Goal: Task Accomplishment & Management: Manage account settings

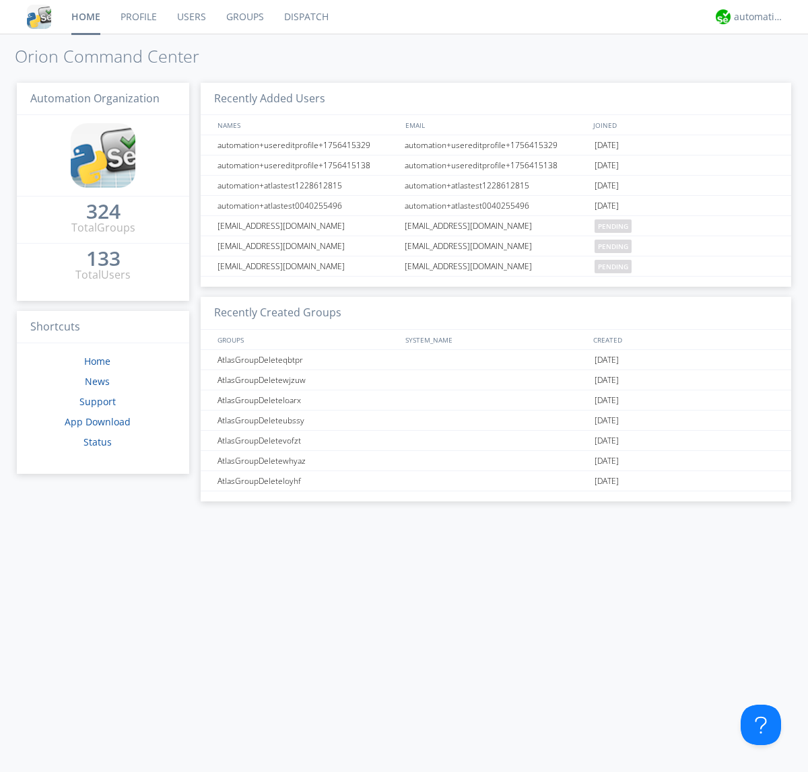
click at [244, 17] on link "Groups" at bounding box center [245, 17] width 58 height 34
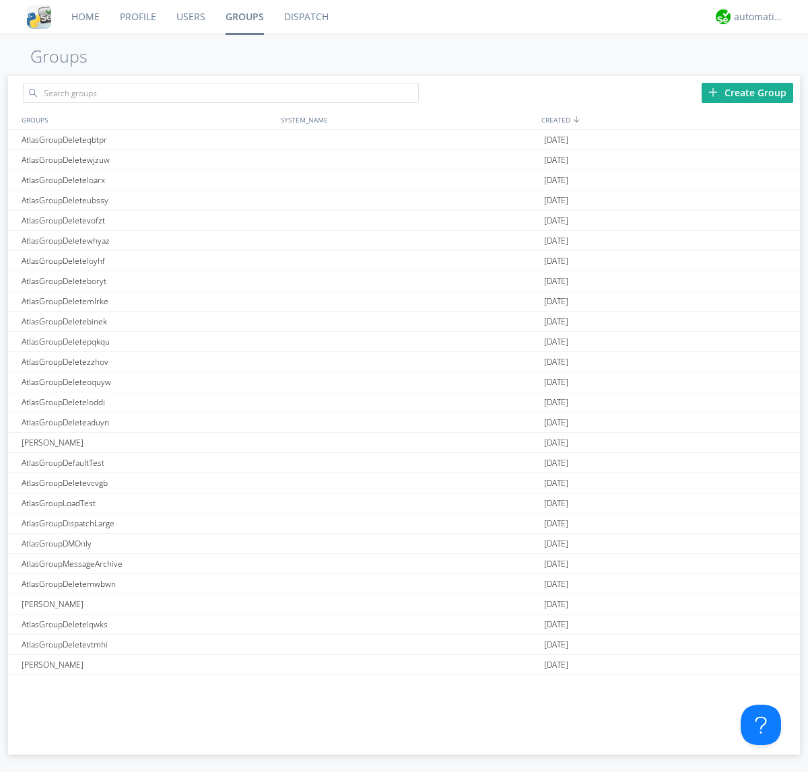
click at [747, 92] on div "Create Group" at bounding box center [747, 93] width 92 height 20
click at [244, 17] on link "Groups" at bounding box center [244, 17] width 59 height 34
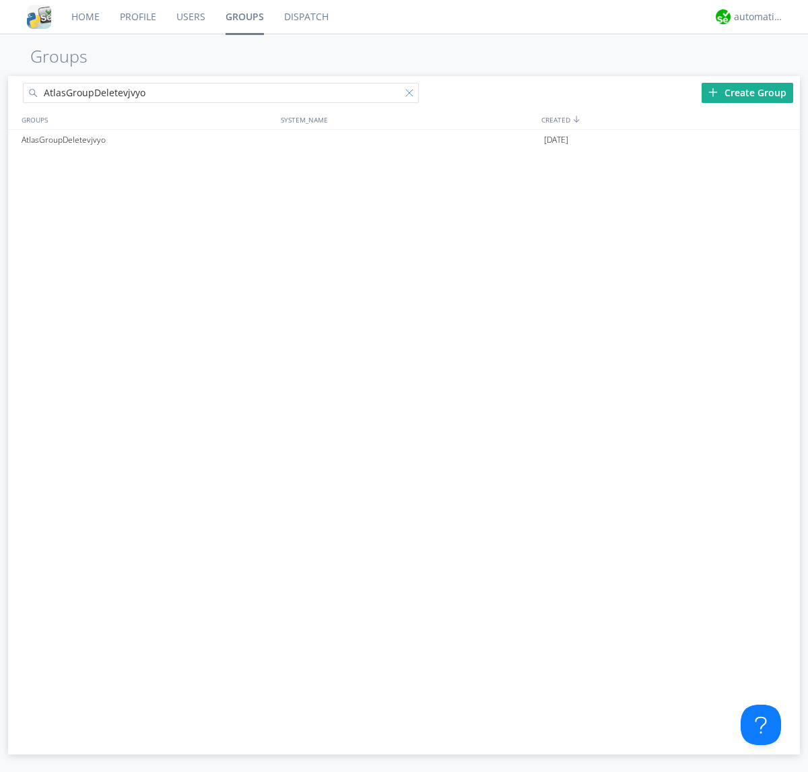
type input "AtlasGroupDeletevjvyo"
click at [412, 95] on div at bounding box center [411, 95] width 13 height 13
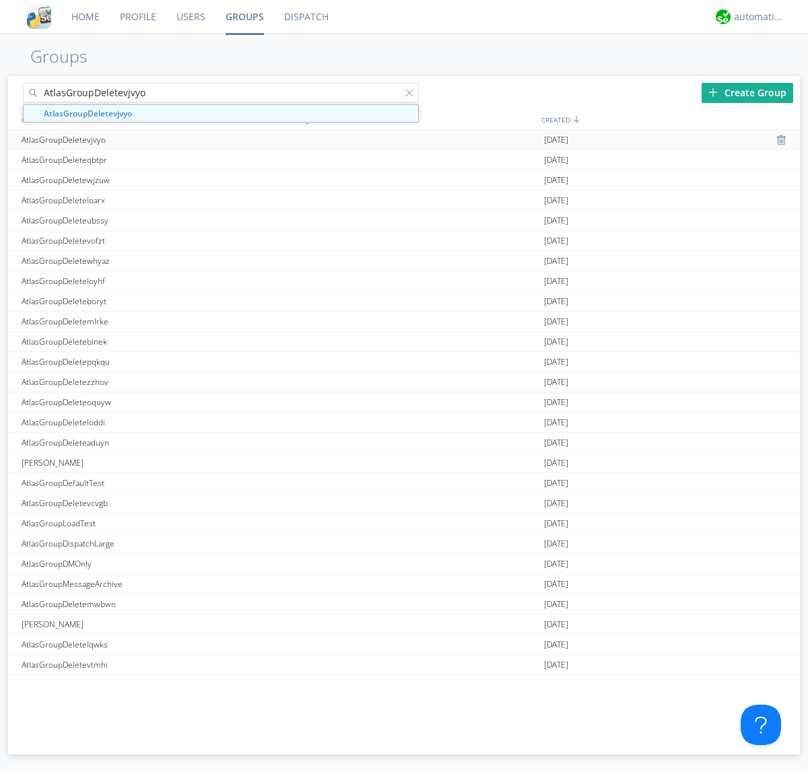
type input "AtlasGroupDeletevjvyo"
click at [147, 139] on div "AtlasGroupDeletevjvyo" at bounding box center [147, 140] width 259 height 20
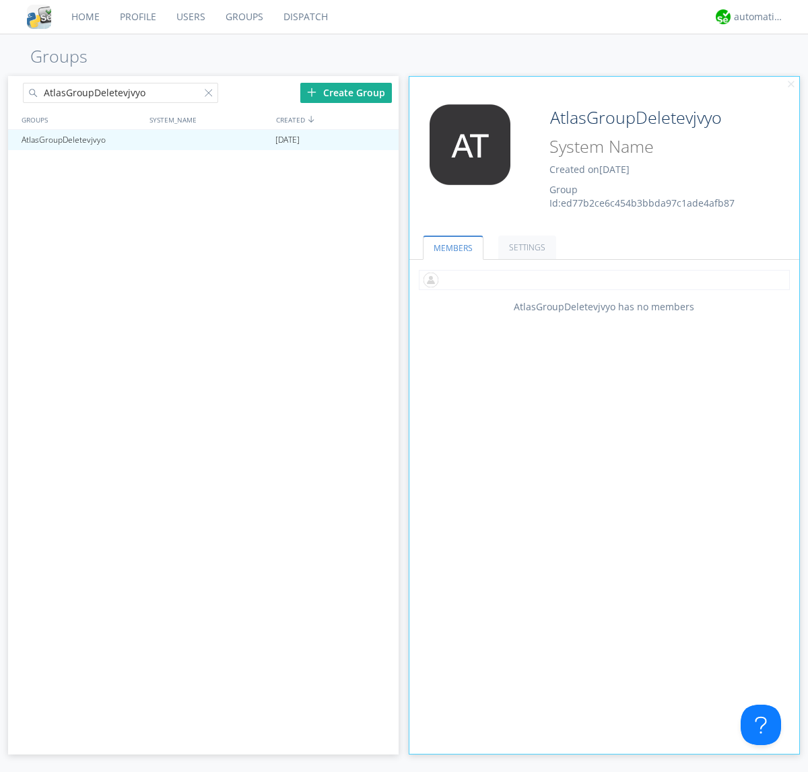
click at [604, 279] on input "text" at bounding box center [604, 280] width 371 height 20
type input "automation+atlas0005"
click at [601, 279] on input "text" at bounding box center [604, 280] width 371 height 20
type input "automation+atlas0004"
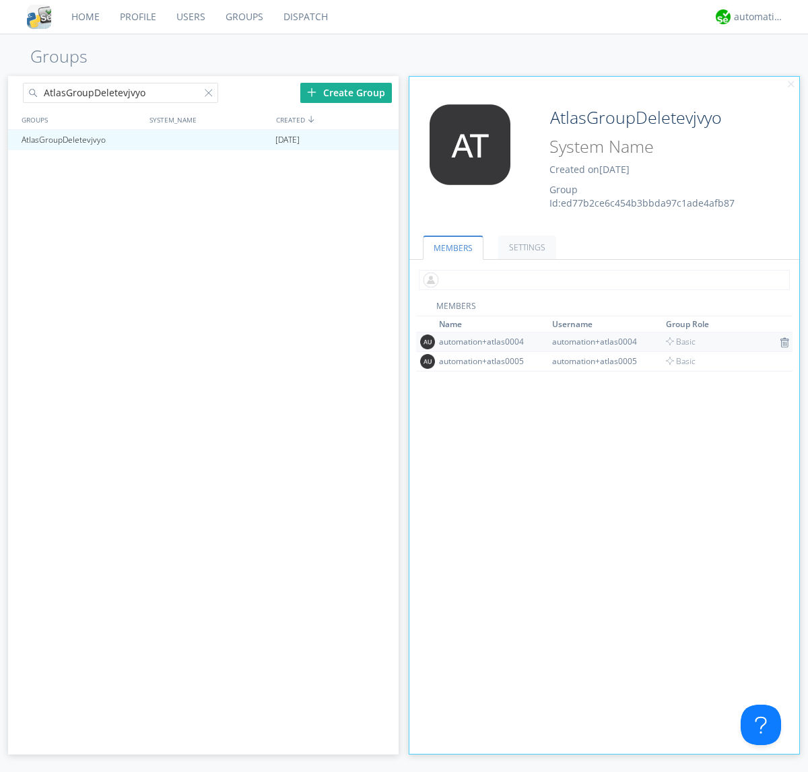
scroll to position [87, 0]
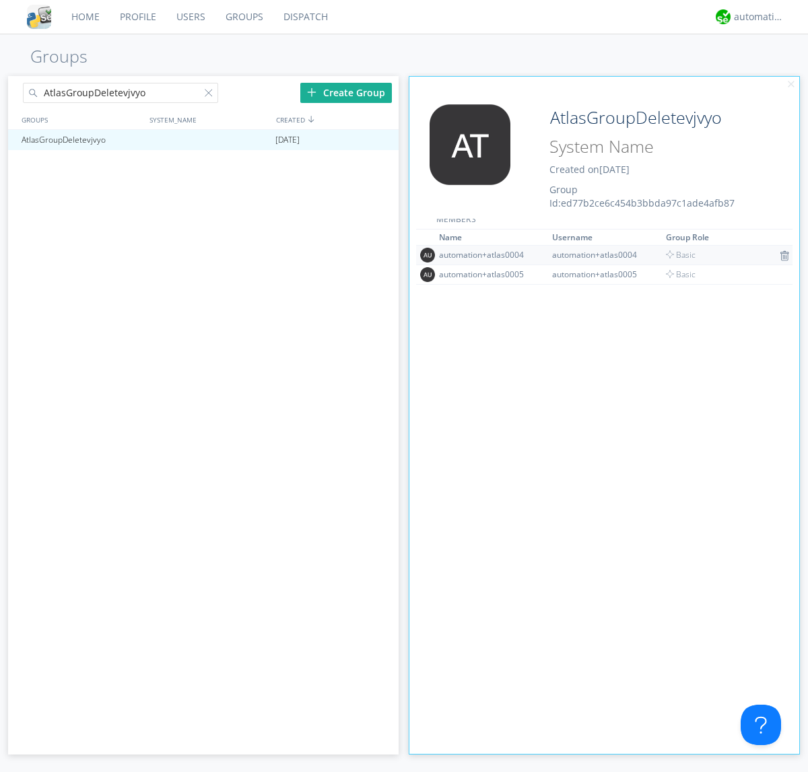
click at [779, 255] on img at bounding box center [783, 255] width 9 height 11
click at [381, 140] on div at bounding box center [381, 140] width 13 height 11
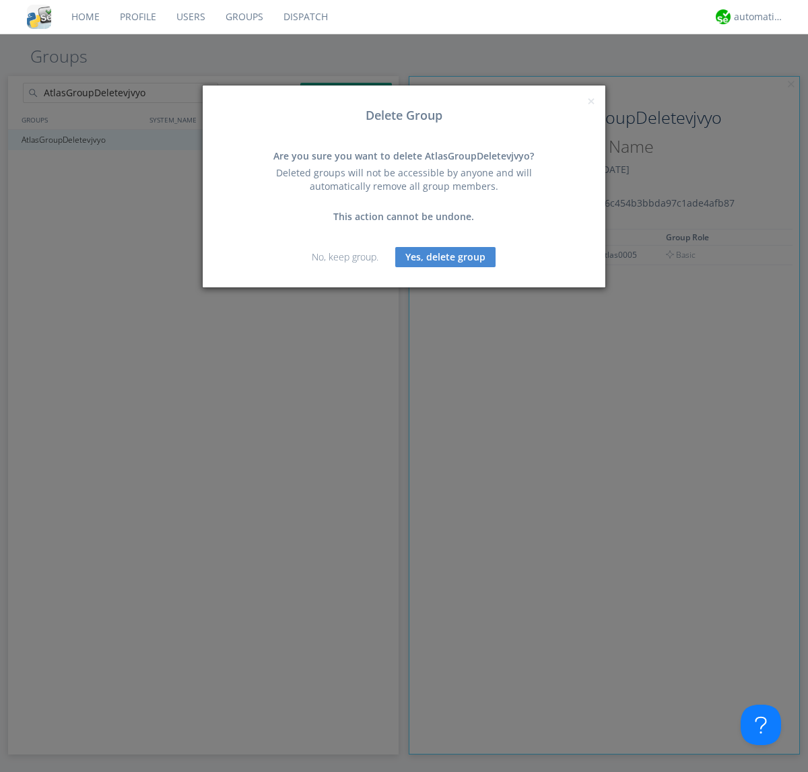
click at [446, 256] on button "Yes, delete group" at bounding box center [445, 257] width 100 height 20
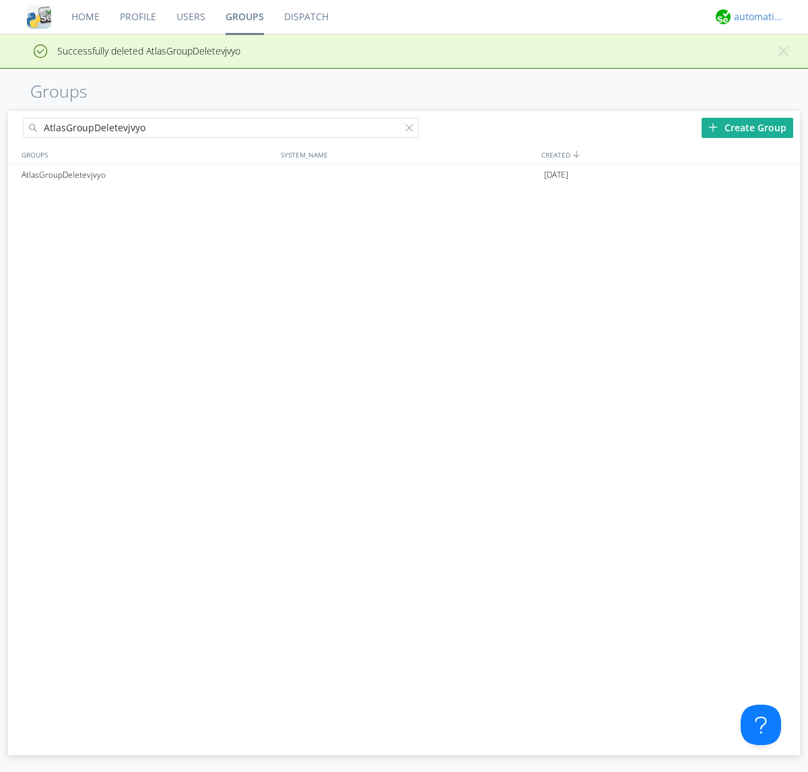
click at [755, 17] on div "automation+atlas" at bounding box center [759, 16] width 50 height 13
